Goal: Task Accomplishment & Management: Complete application form

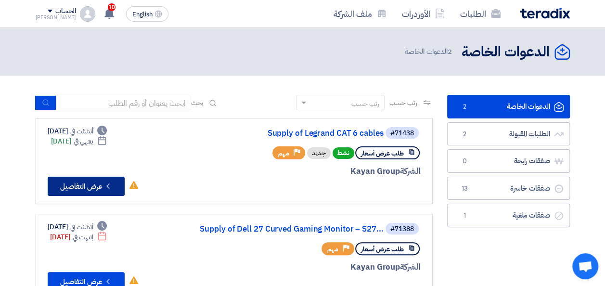
click at [95, 194] on button "Check details عرض التفاصيل" at bounding box center [86, 186] width 77 height 19
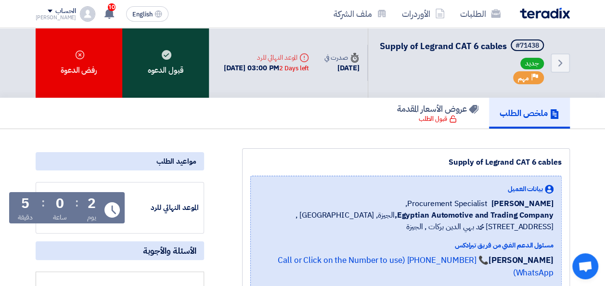
click at [165, 76] on div "قبول الدعوه" at bounding box center [165, 63] width 87 height 70
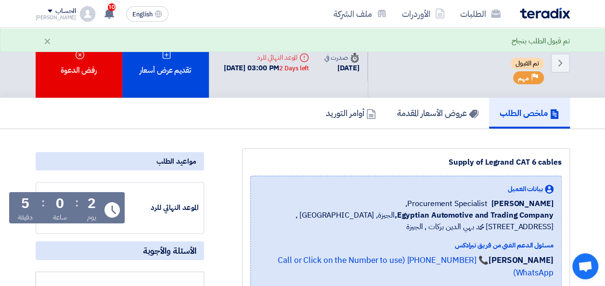
click at [520, 118] on h5 "ملخص الطلب" at bounding box center [530, 112] width 60 height 11
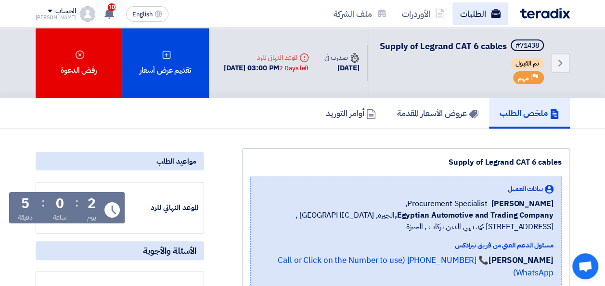
click at [487, 18] on link "الطلبات" at bounding box center [480, 13] width 56 height 23
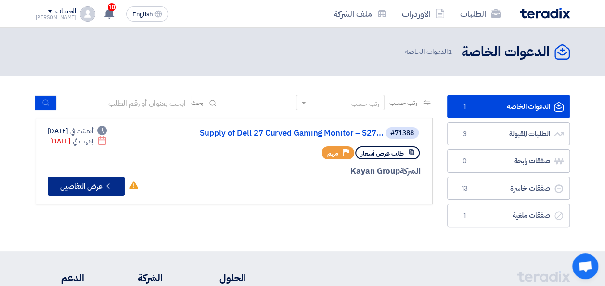
click at [92, 182] on button "Check details عرض التفاصيل" at bounding box center [86, 186] width 77 height 19
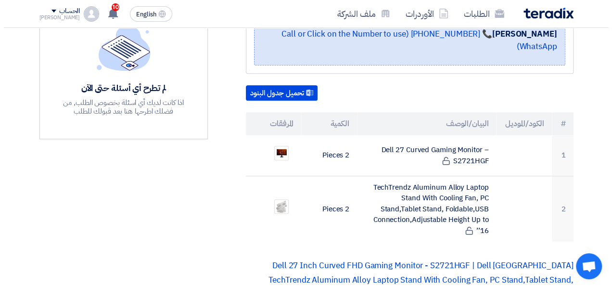
scroll to position [289, 0]
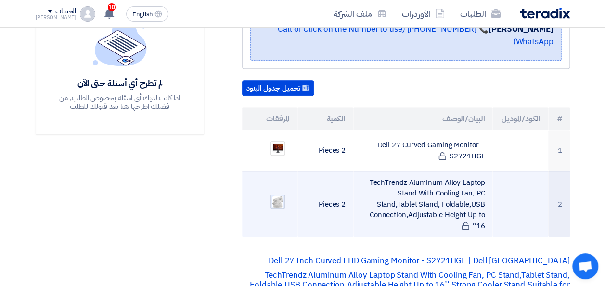
click at [281, 194] on img at bounding box center [277, 201] width 13 height 15
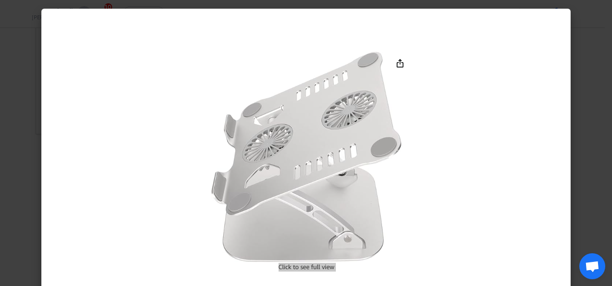
scroll to position [2, 0]
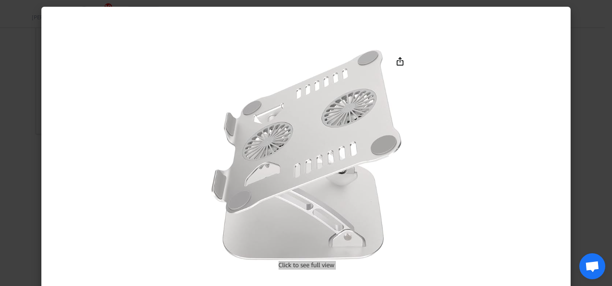
click at [424, 93] on div at bounding box center [305, 157] width 529 height 301
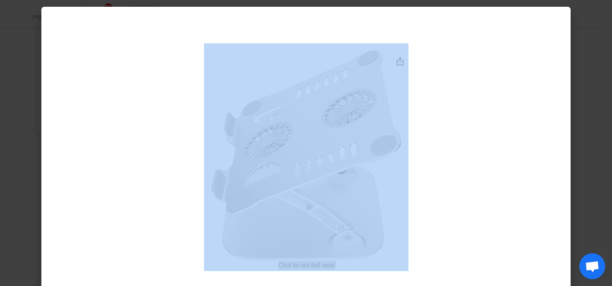
click at [424, 93] on div at bounding box center [305, 157] width 529 height 301
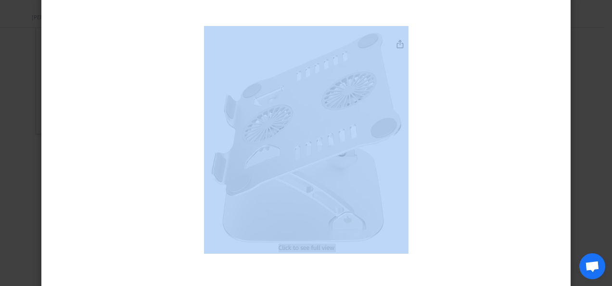
scroll to position [32, 0]
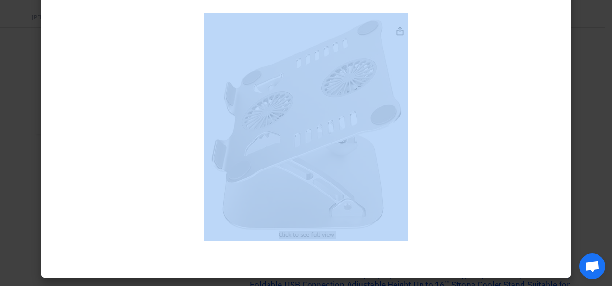
click at [447, 79] on div at bounding box center [305, 126] width 529 height 301
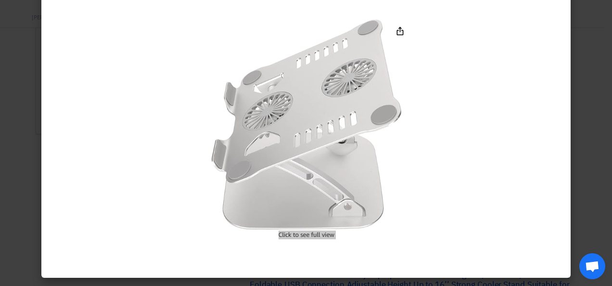
click at [447, 79] on div at bounding box center [305, 126] width 529 height 301
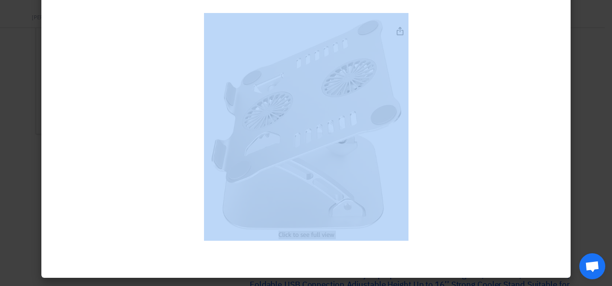
click at [447, 79] on div at bounding box center [305, 126] width 529 height 301
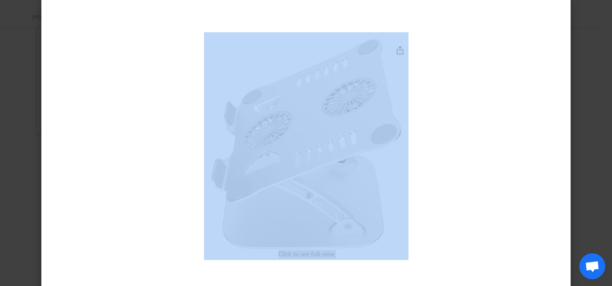
scroll to position [0, 0]
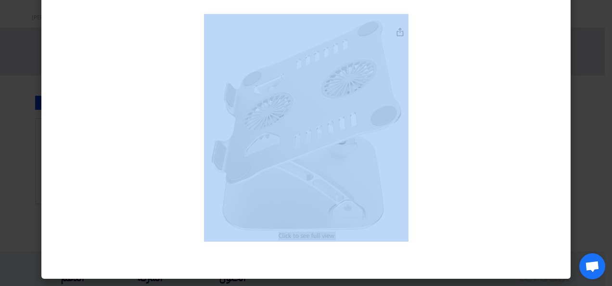
scroll to position [32, 0]
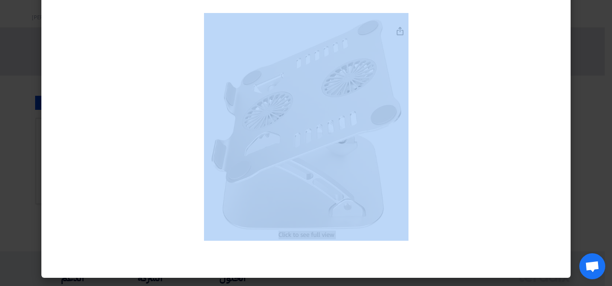
click at [517, 201] on div at bounding box center [305, 126] width 529 height 301
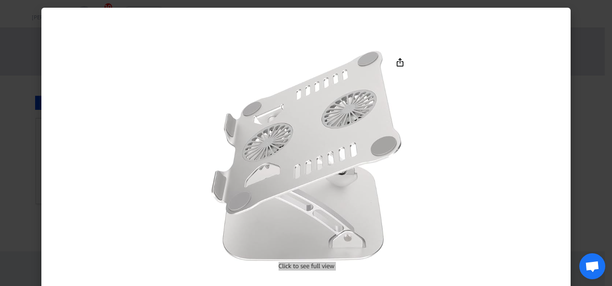
scroll to position [0, 0]
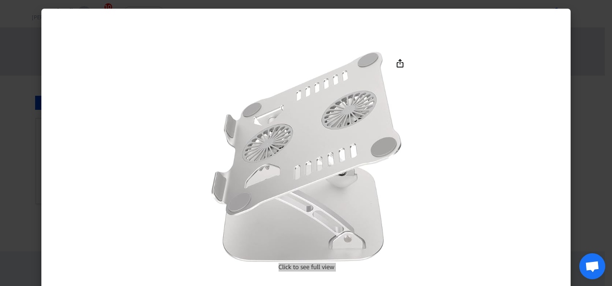
click at [325, 98] on img at bounding box center [306, 159] width 205 height 228
click at [53, 45] on div at bounding box center [305, 159] width 529 height 301
click at [403, 64] on img at bounding box center [306, 159] width 205 height 228
click at [323, 264] on img at bounding box center [306, 159] width 205 height 228
click at [326, 261] on img at bounding box center [306, 159] width 205 height 228
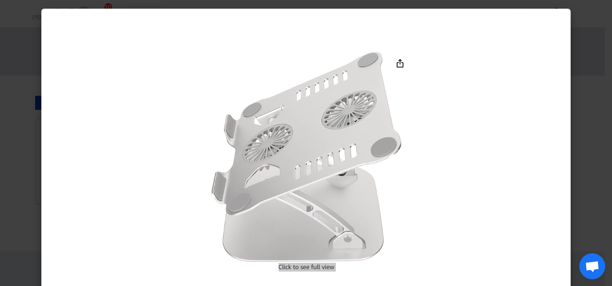
click at [327, 271] on img at bounding box center [306, 159] width 205 height 228
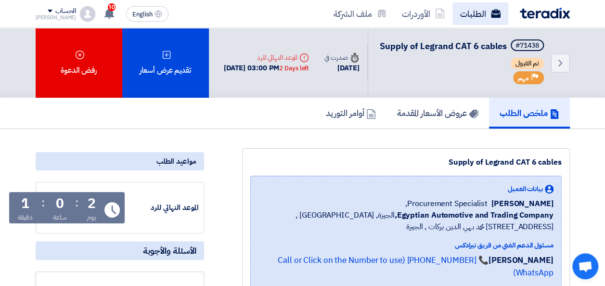
click at [477, 10] on link "الطلبات" at bounding box center [480, 13] width 56 height 23
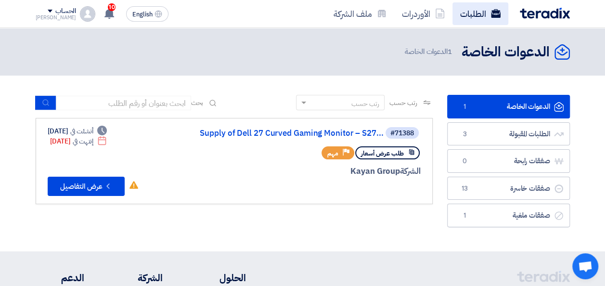
click at [493, 11] on use at bounding box center [495, 13] width 10 height 9
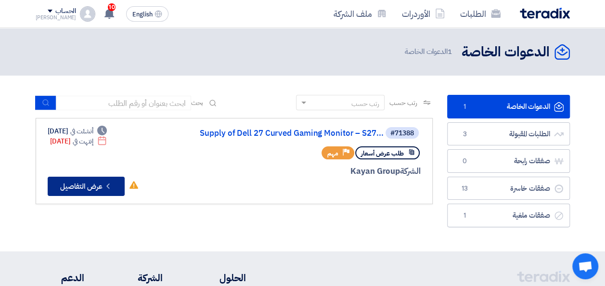
click at [93, 178] on button "Check details عرض التفاصيل" at bounding box center [86, 186] width 77 height 19
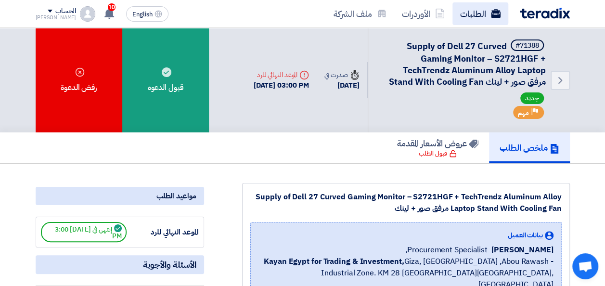
click at [483, 18] on link "الطلبات" at bounding box center [480, 13] width 56 height 23
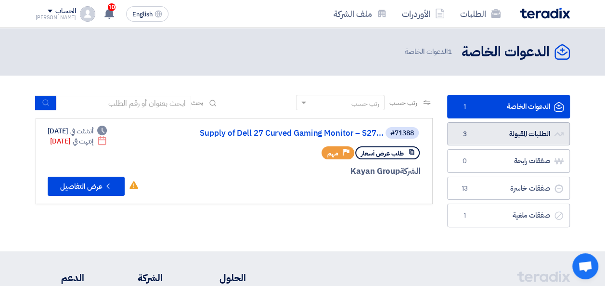
click at [492, 133] on link "الطلبات المقبولة الطلبات المقبولة 3" at bounding box center [508, 134] width 123 height 24
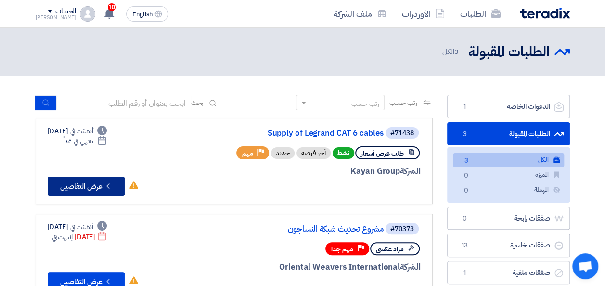
click at [92, 187] on button "Check details عرض التفاصيل" at bounding box center [86, 186] width 77 height 19
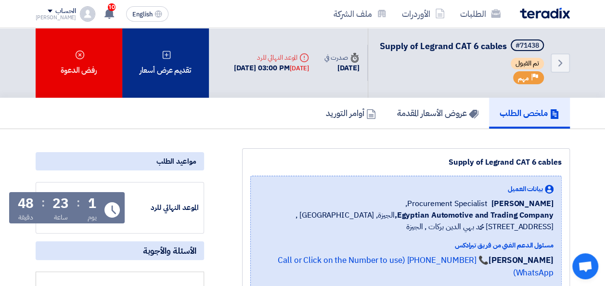
click at [171, 93] on div "تقديم عرض أسعار" at bounding box center [165, 63] width 87 height 70
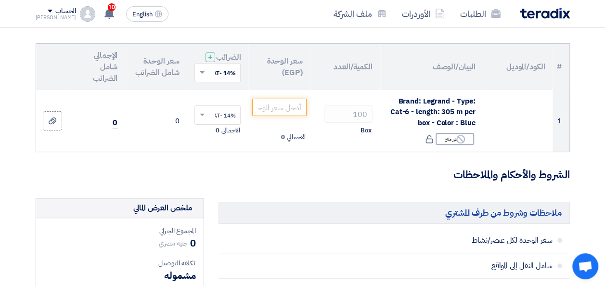
scroll to position [96, 0]
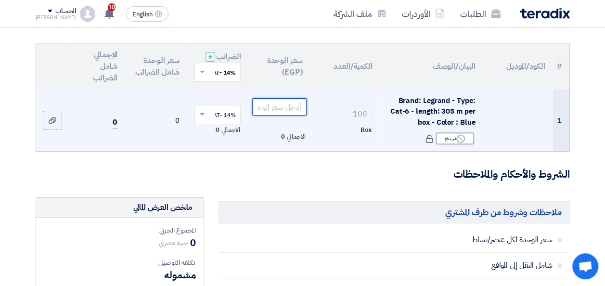
click at [289, 115] on input "number" at bounding box center [279, 106] width 54 height 17
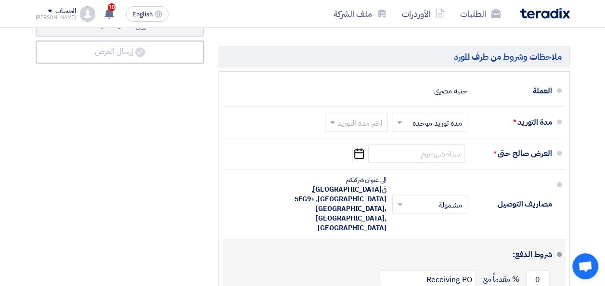
scroll to position [481, 0]
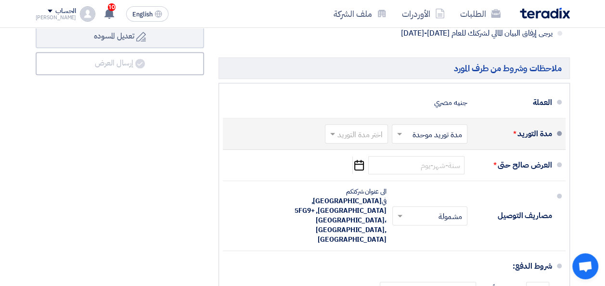
type input "8920"
click at [401, 139] on span at bounding box center [398, 134] width 12 height 10
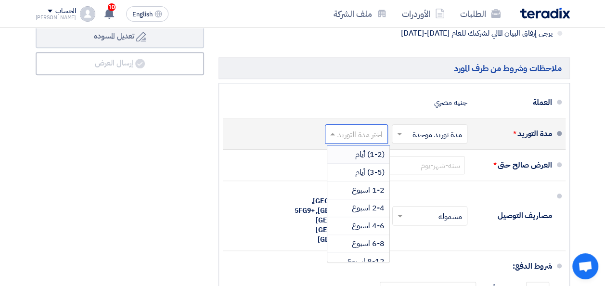
click at [356, 142] on input "text" at bounding box center [354, 135] width 58 height 14
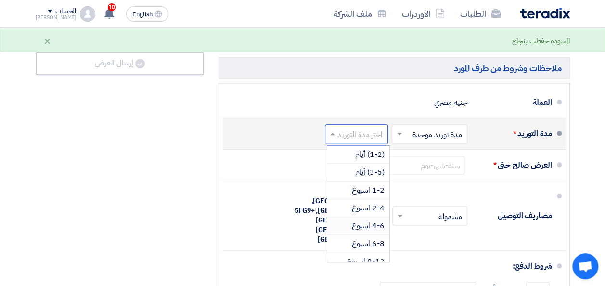
click at [370, 231] on span "4-6 اسبوع" at bounding box center [368, 226] width 33 height 12
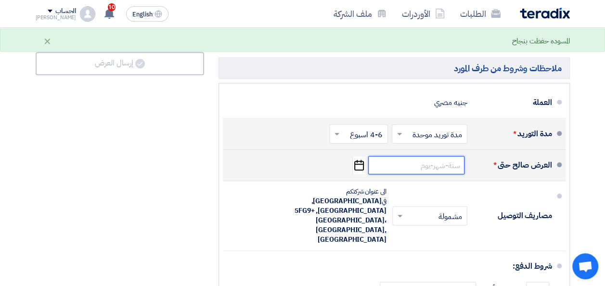
click at [409, 173] on input at bounding box center [416, 165] width 96 height 18
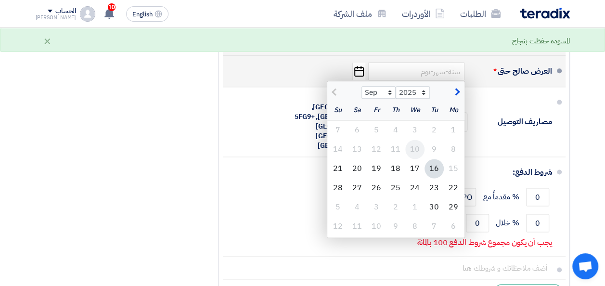
scroll to position [578, 0]
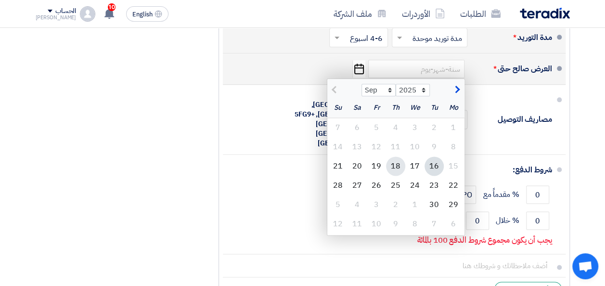
click at [402, 169] on div "18" at bounding box center [395, 165] width 19 height 19
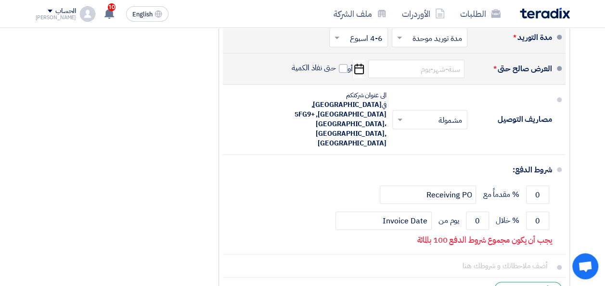
type input "[DATE]"
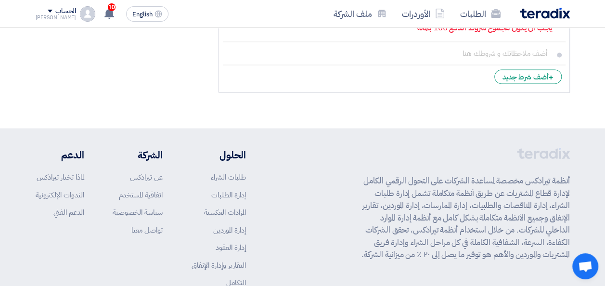
scroll to position [693, 0]
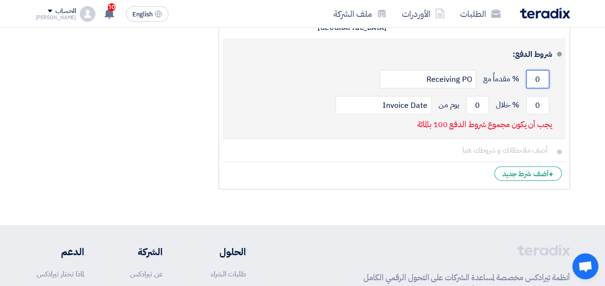
drag, startPoint x: 541, startPoint y: 62, endPoint x: 529, endPoint y: 63, distance: 12.0
click at [529, 70] on input "0" at bounding box center [537, 79] width 23 height 18
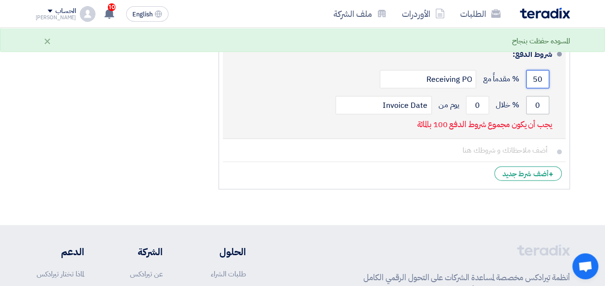
type input "50"
drag, startPoint x: 543, startPoint y: 90, endPoint x: 531, endPoint y: 90, distance: 12.0
click at [531, 96] on input "0" at bounding box center [537, 105] width 23 height 18
type input "50"
drag, startPoint x: 479, startPoint y: 90, endPoint x: 471, endPoint y: 89, distance: 8.9
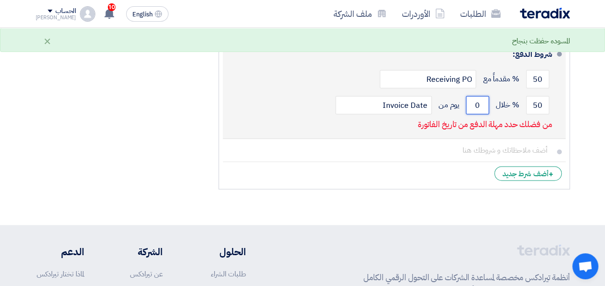
click at [471, 96] on input "0" at bounding box center [477, 105] width 23 height 18
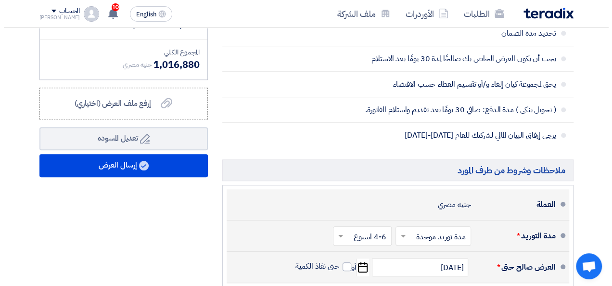
scroll to position [404, 0]
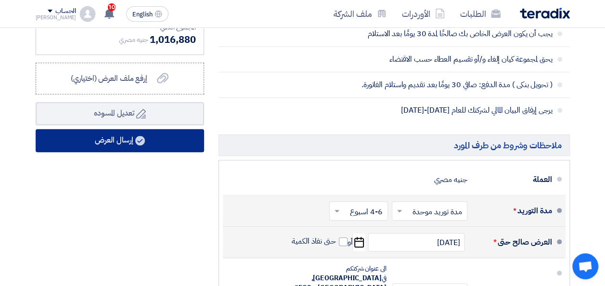
type input "30"
click at [122, 145] on button "إرسال العرض" at bounding box center [120, 140] width 168 height 23
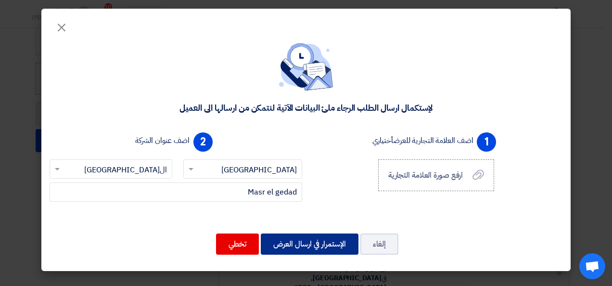
click at [302, 233] on button "الإستمرار في ارسال العرض" at bounding box center [310, 243] width 98 height 21
click at [306, 233] on button "الإستمرار في ارسال العرض" at bounding box center [310, 243] width 98 height 21
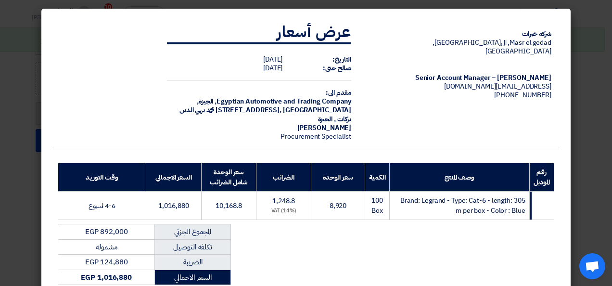
scroll to position [149, 0]
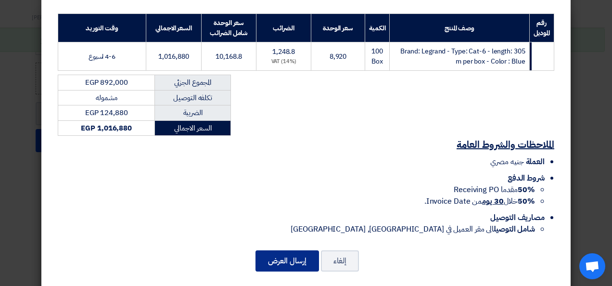
click at [290, 250] on button "إرسال العرض" at bounding box center [288, 260] width 64 height 21
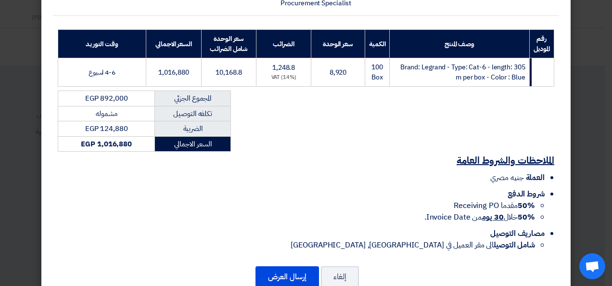
scroll to position [149, 0]
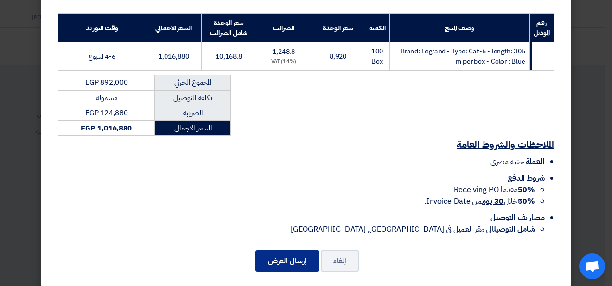
click at [276, 254] on button "إرسال العرض" at bounding box center [288, 260] width 64 height 21
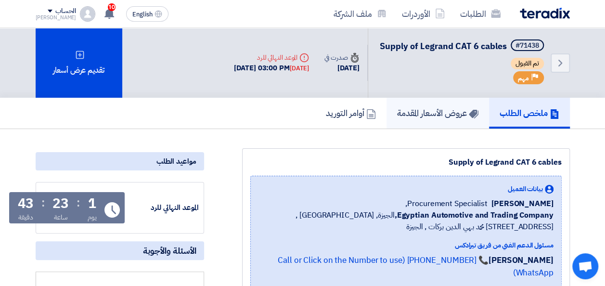
click at [418, 118] on h5 "عروض الأسعار المقدمة" at bounding box center [437, 112] width 81 height 11
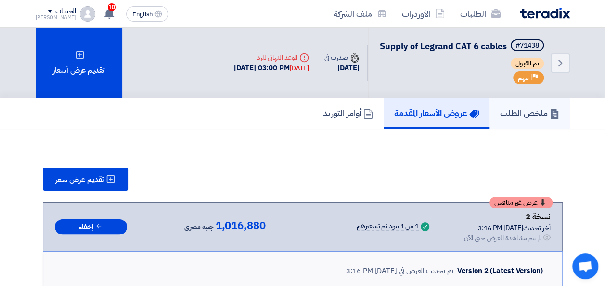
click at [503, 118] on h5 "ملخص الطلب" at bounding box center [529, 112] width 59 height 11
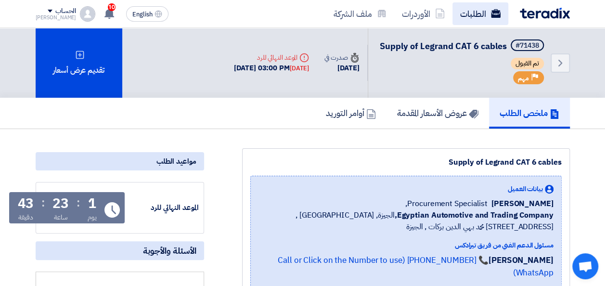
click at [469, 14] on link "الطلبات" at bounding box center [480, 13] width 56 height 23
